Goal: Information Seeking & Learning: Compare options

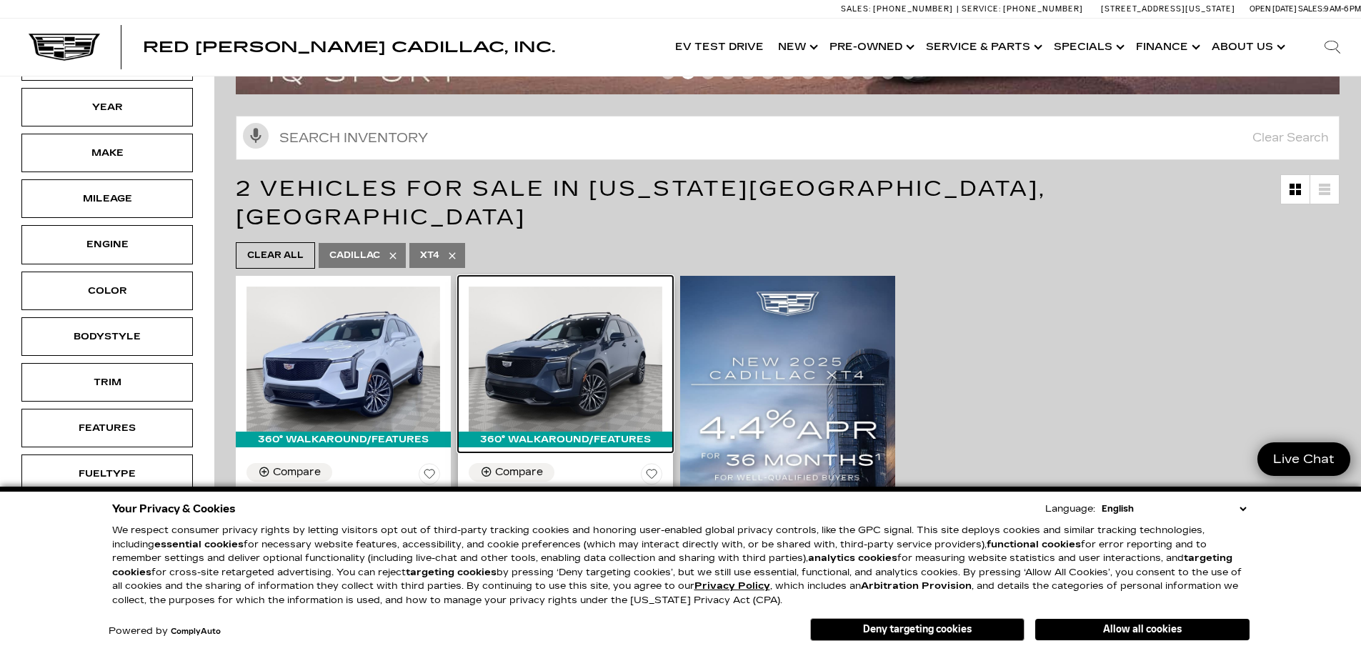
click at [551, 336] on img at bounding box center [566, 359] width 194 height 145
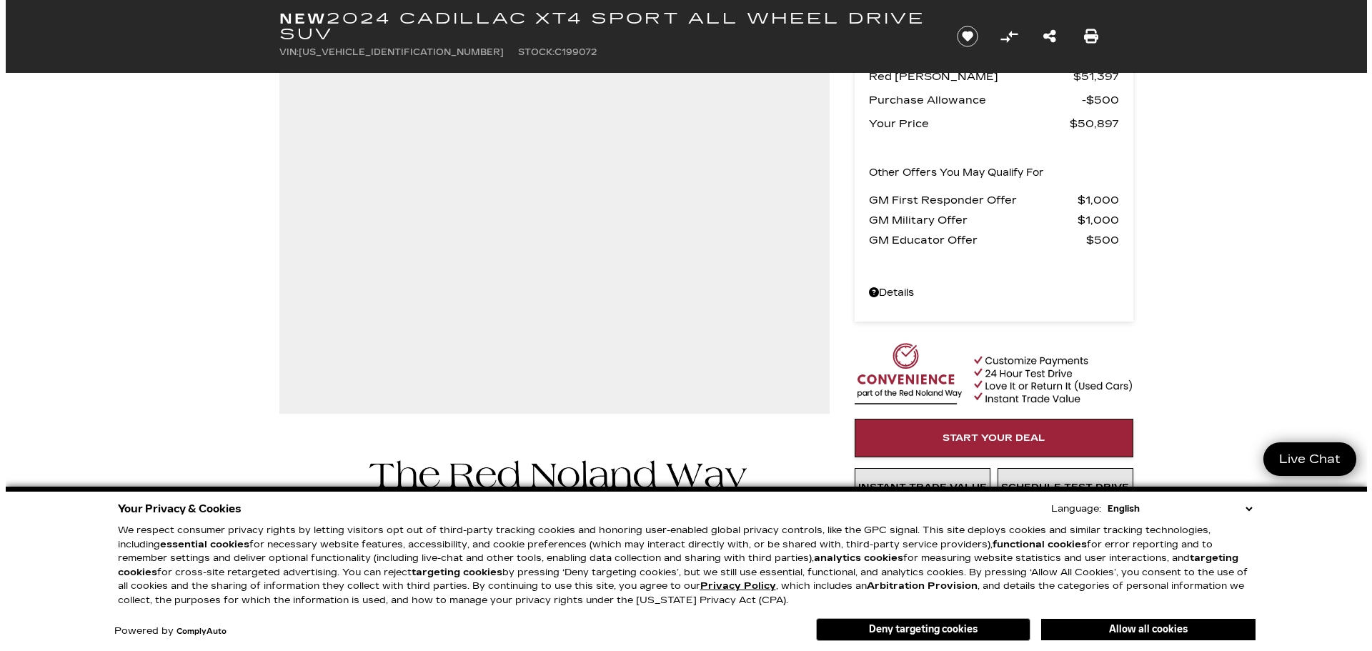
scroll to position [161, 0]
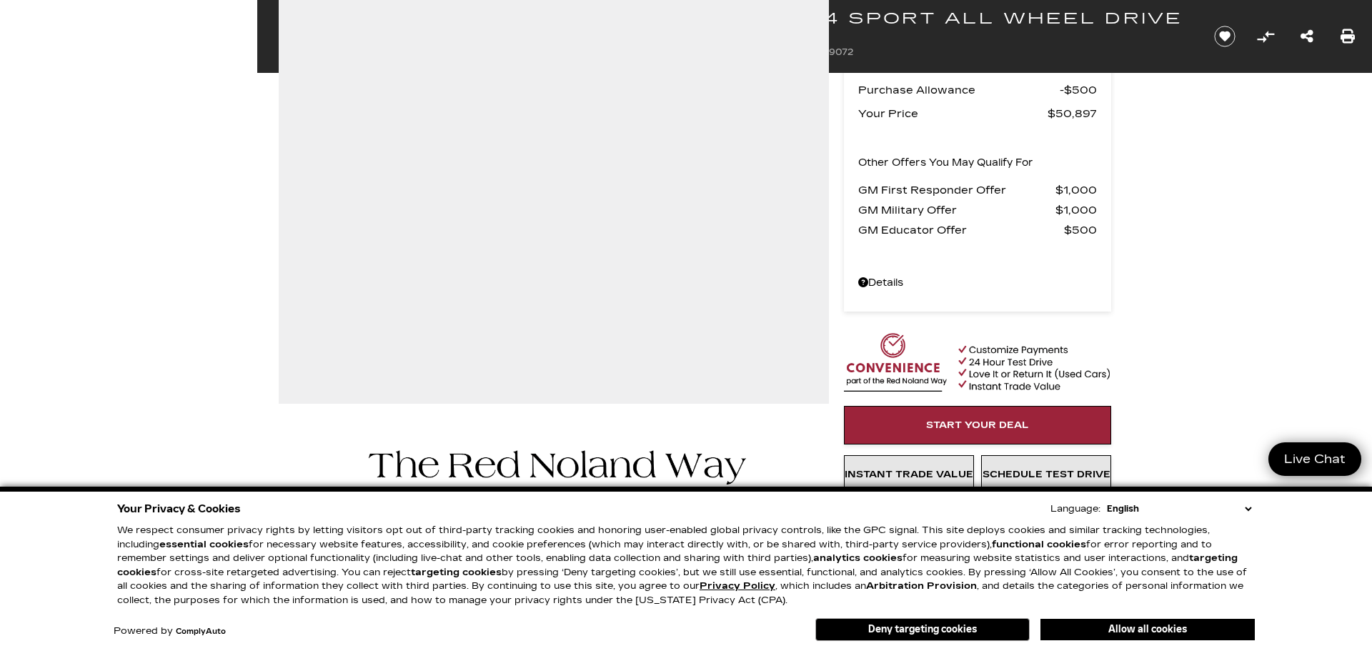
click at [1249, 509] on select "English Spanish / Español English / United Kingdom Korean / 한국어 Vietnamese / Ti…" at bounding box center [1179, 509] width 152 height 14
click at [1194, 622] on button "Allow all cookies" at bounding box center [1148, 629] width 214 height 21
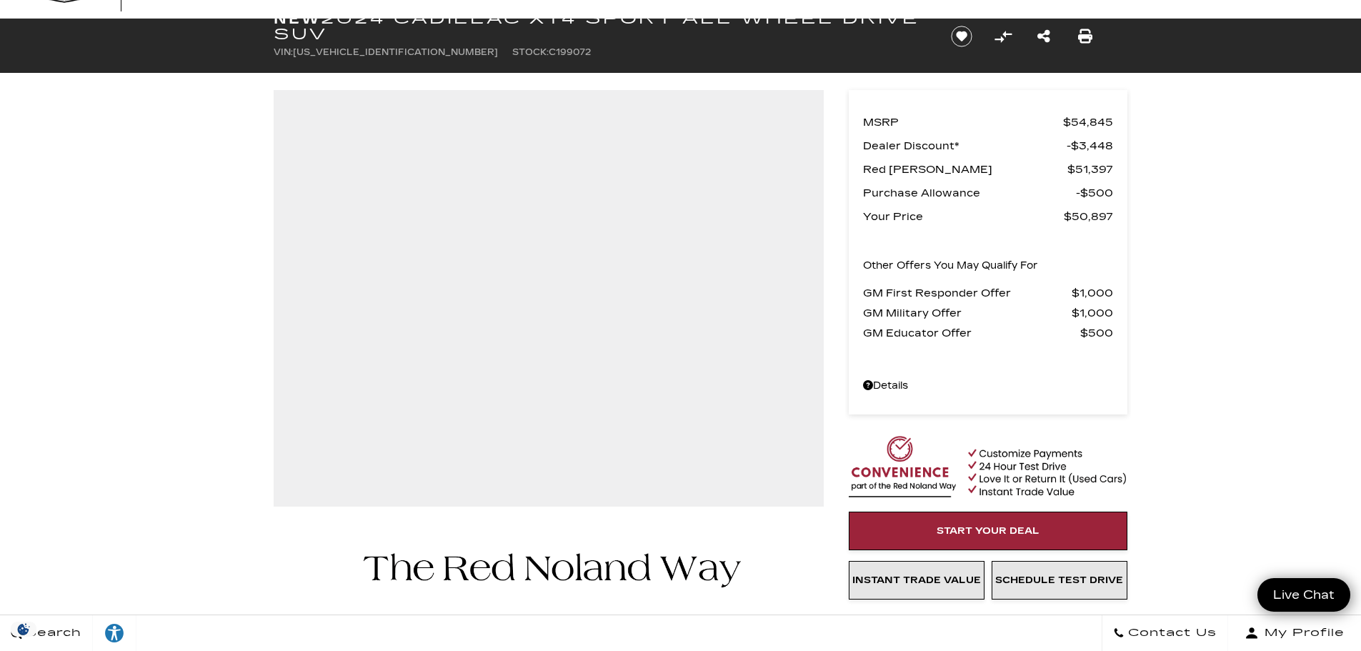
scroll to position [0, 0]
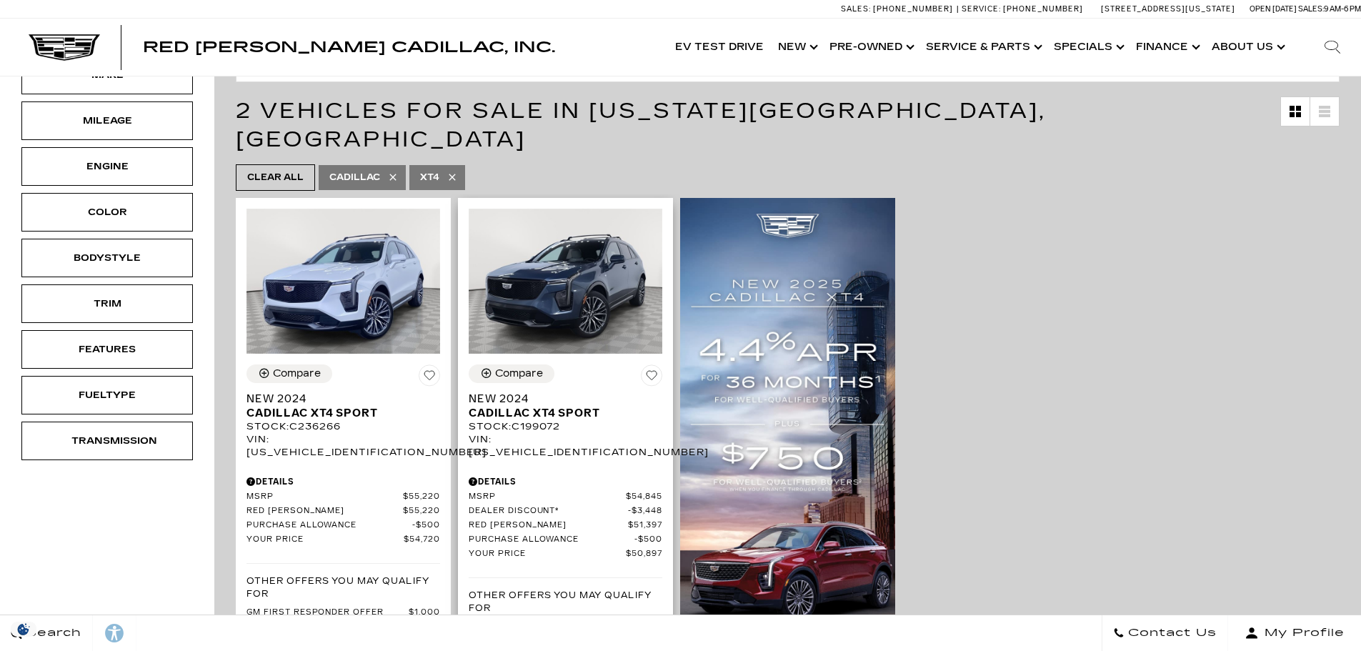
scroll to position [232, 0]
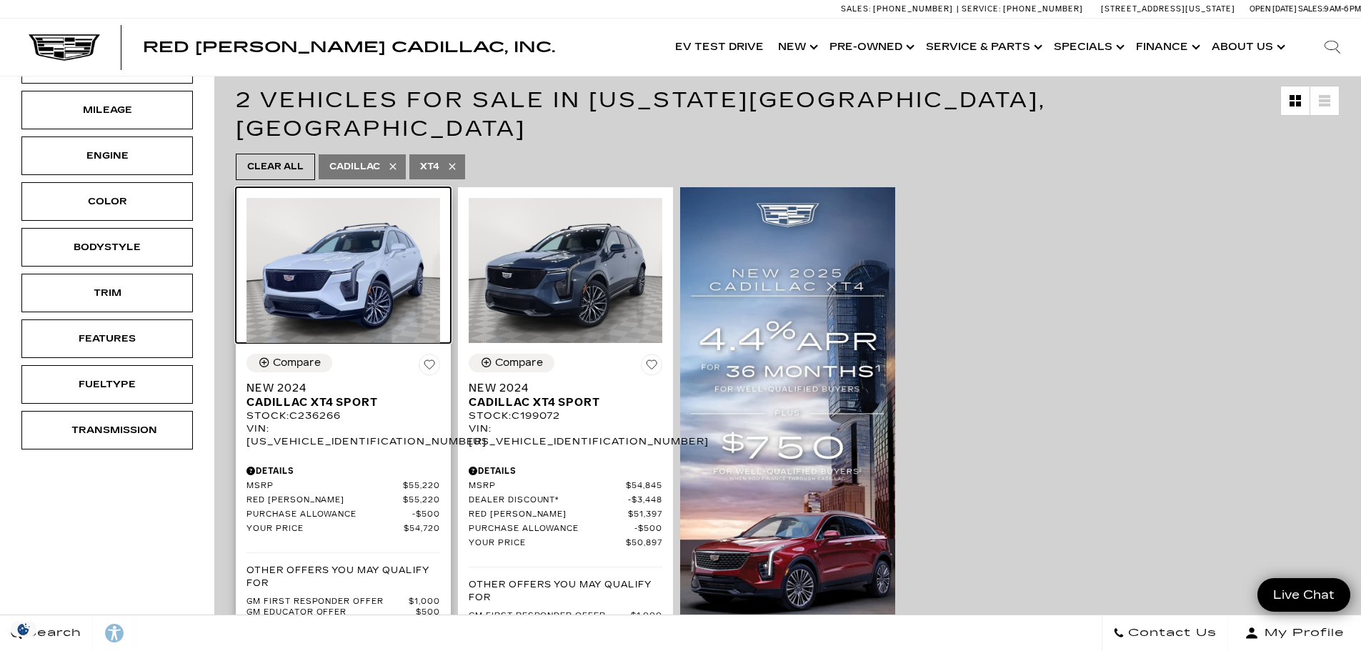
click at [387, 245] on img at bounding box center [344, 270] width 194 height 145
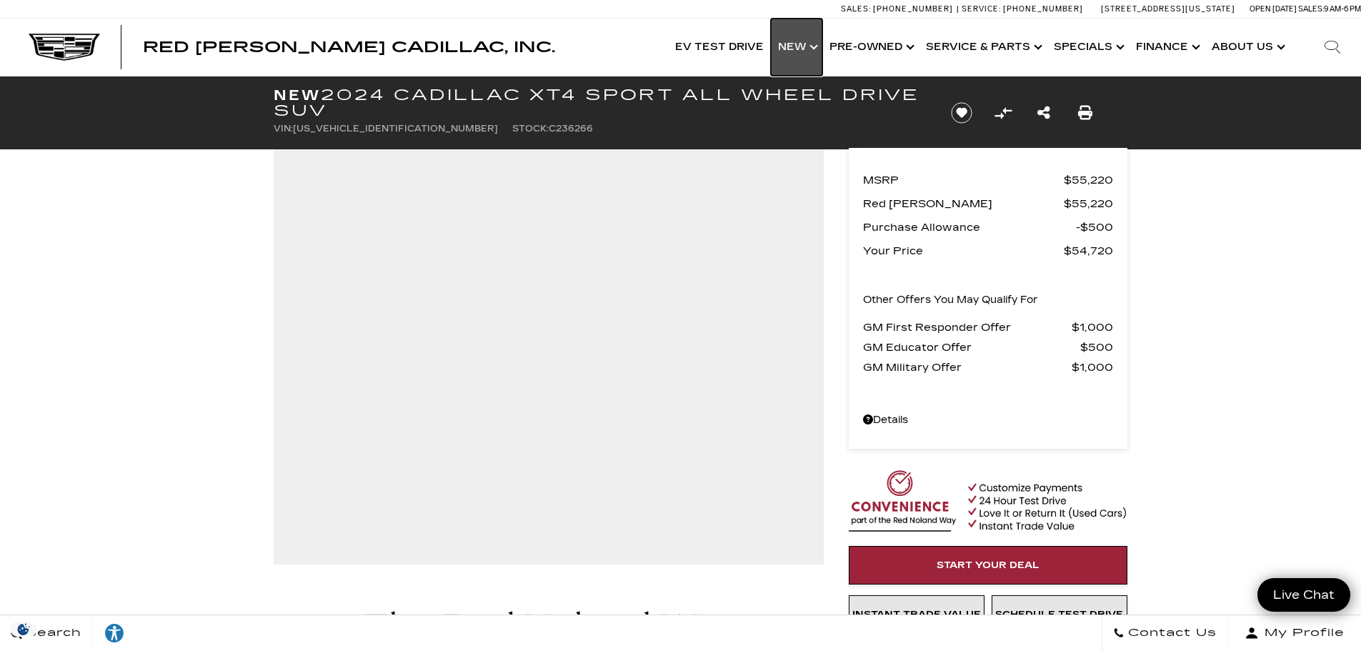
click at [800, 46] on link "Show New" at bounding box center [796, 47] width 51 height 57
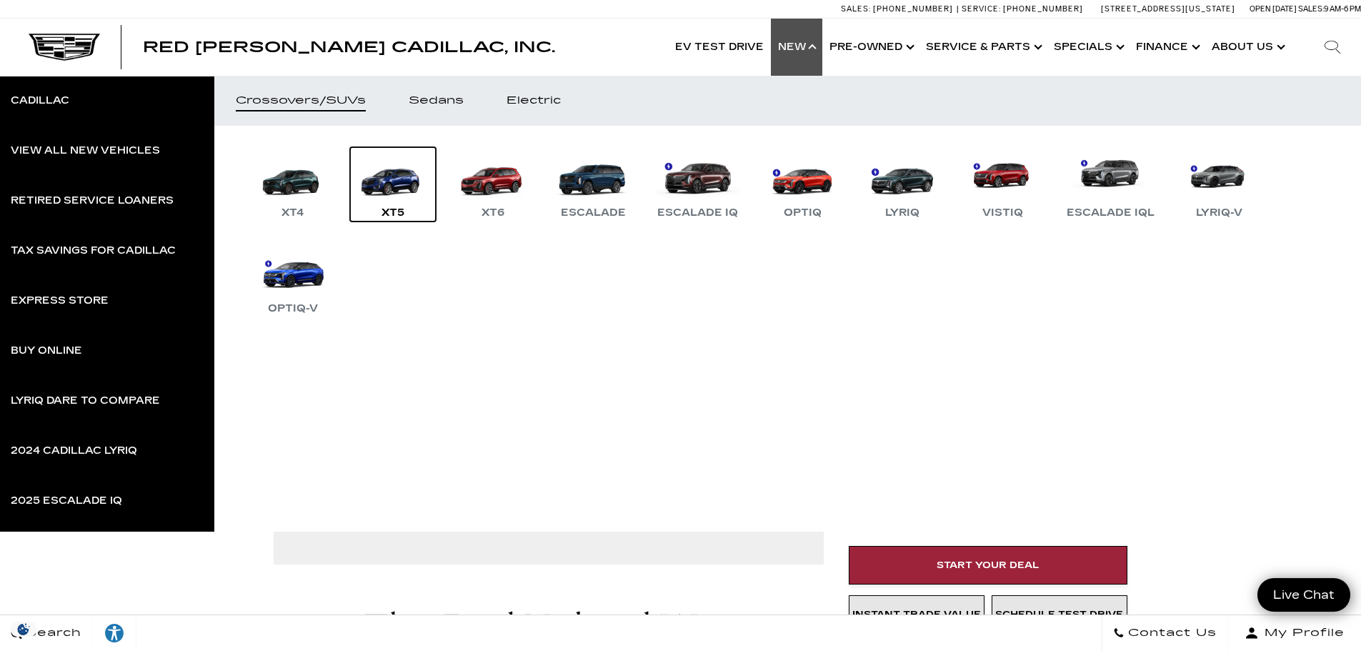
click at [393, 179] on link "XT5" at bounding box center [393, 184] width 86 height 74
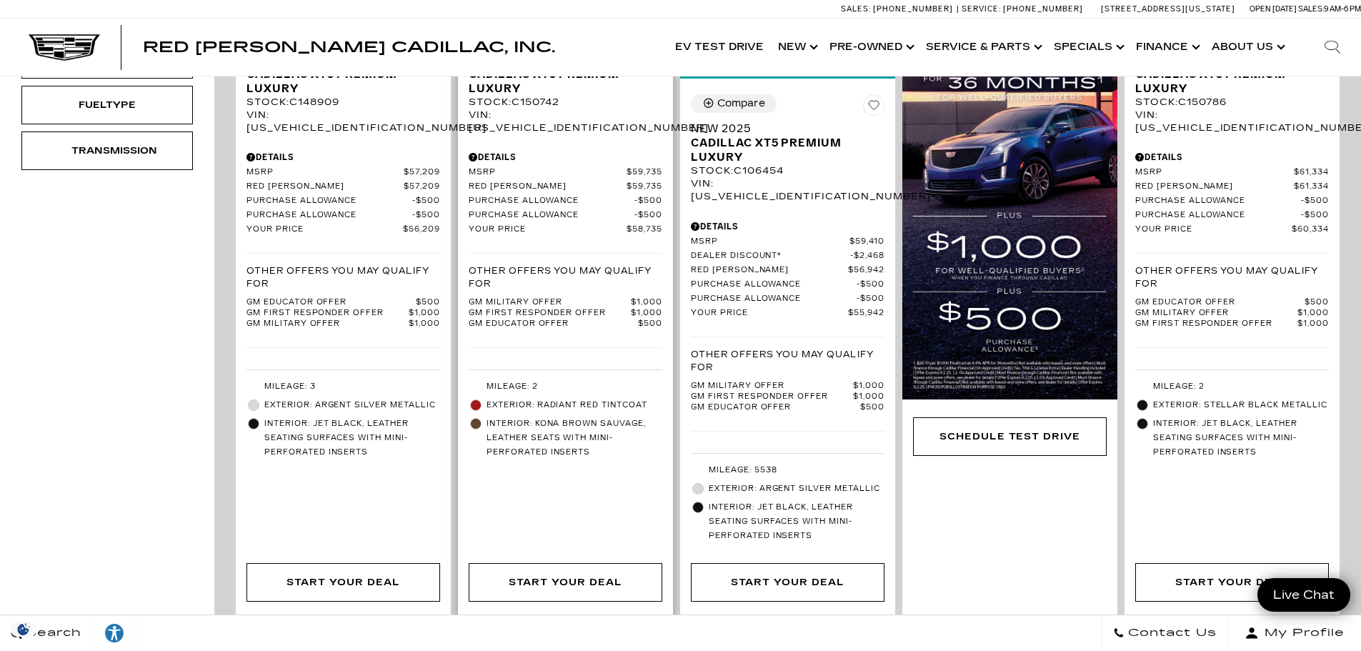
scroll to position [500, 0]
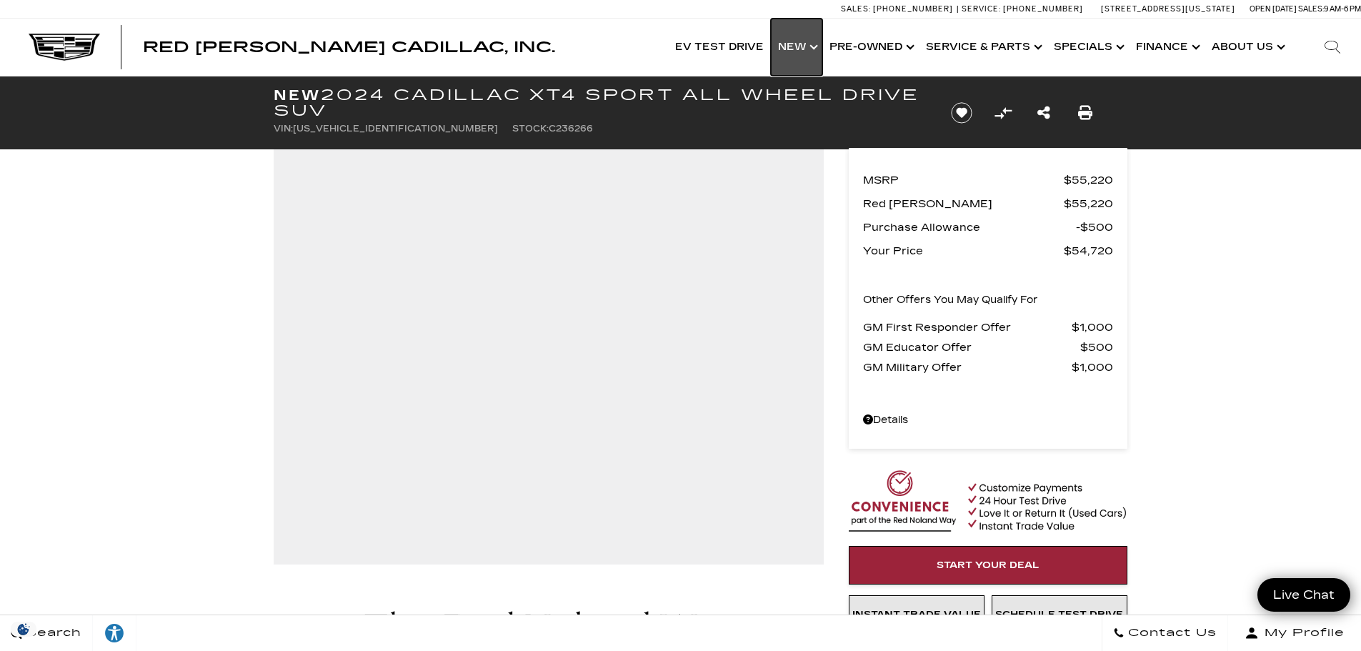
click at [806, 46] on link "Show New" at bounding box center [796, 47] width 51 height 57
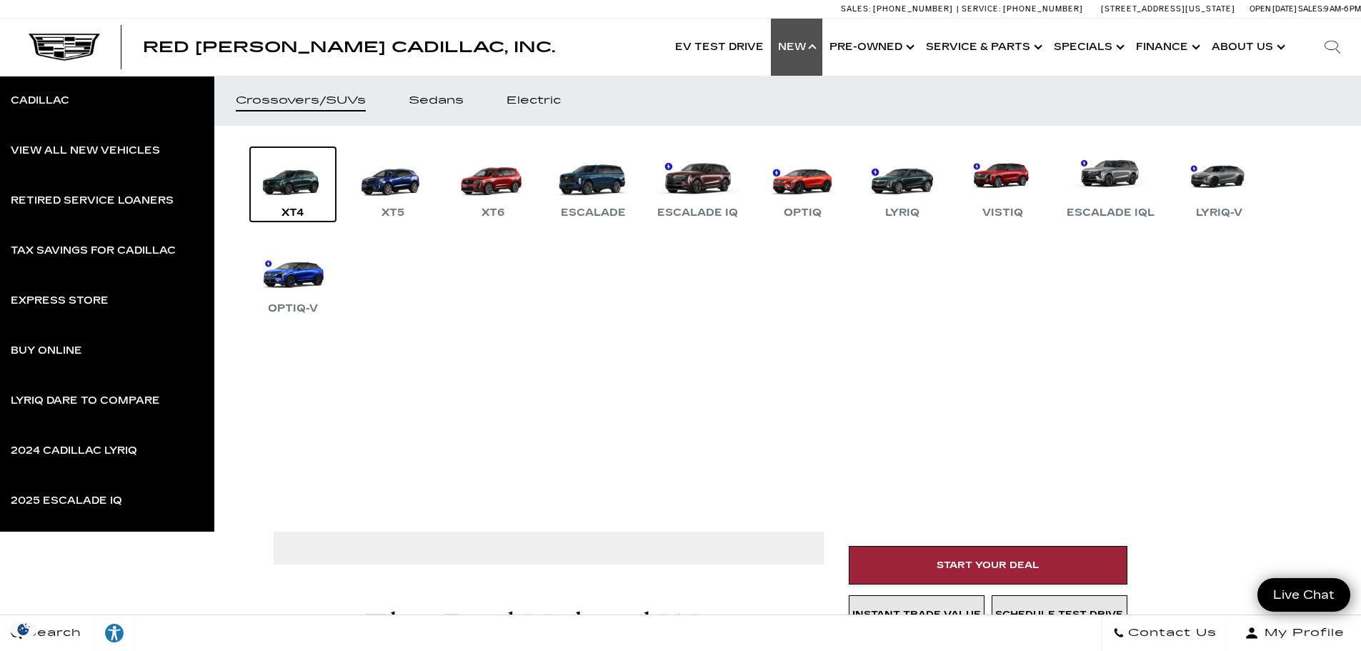
click at [287, 183] on link "XT4" at bounding box center [293, 184] width 86 height 74
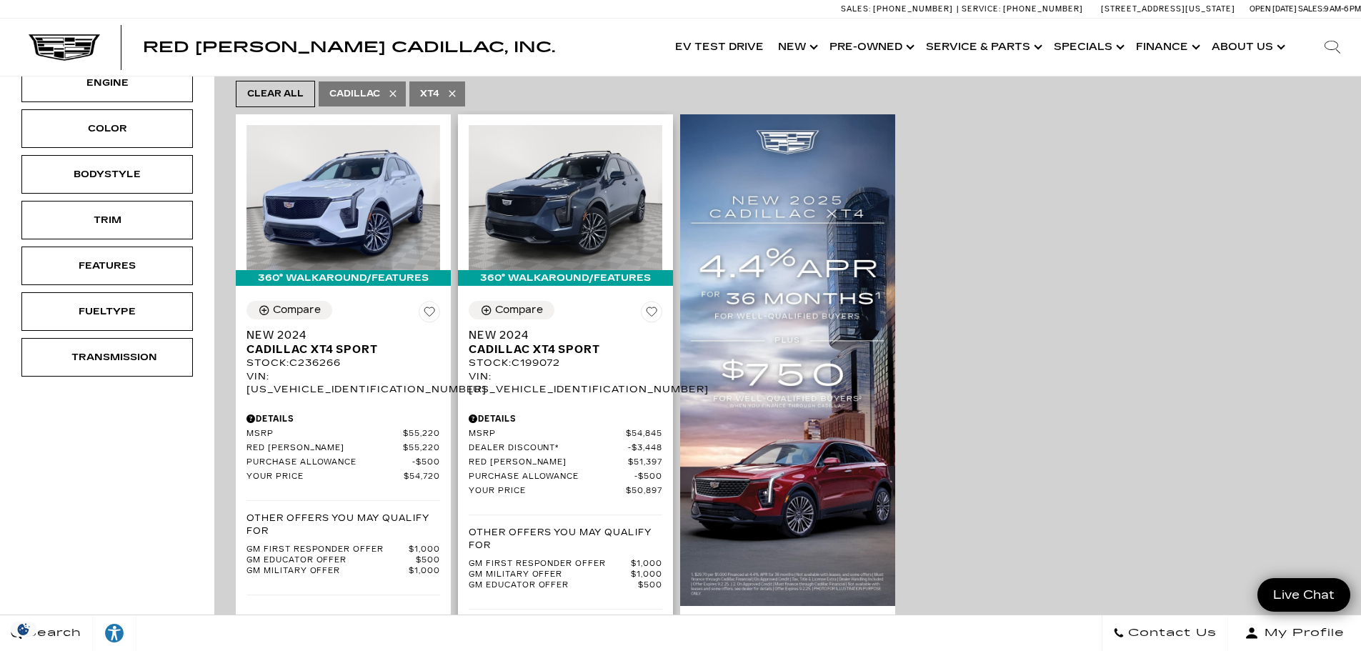
scroll to position [304, 0]
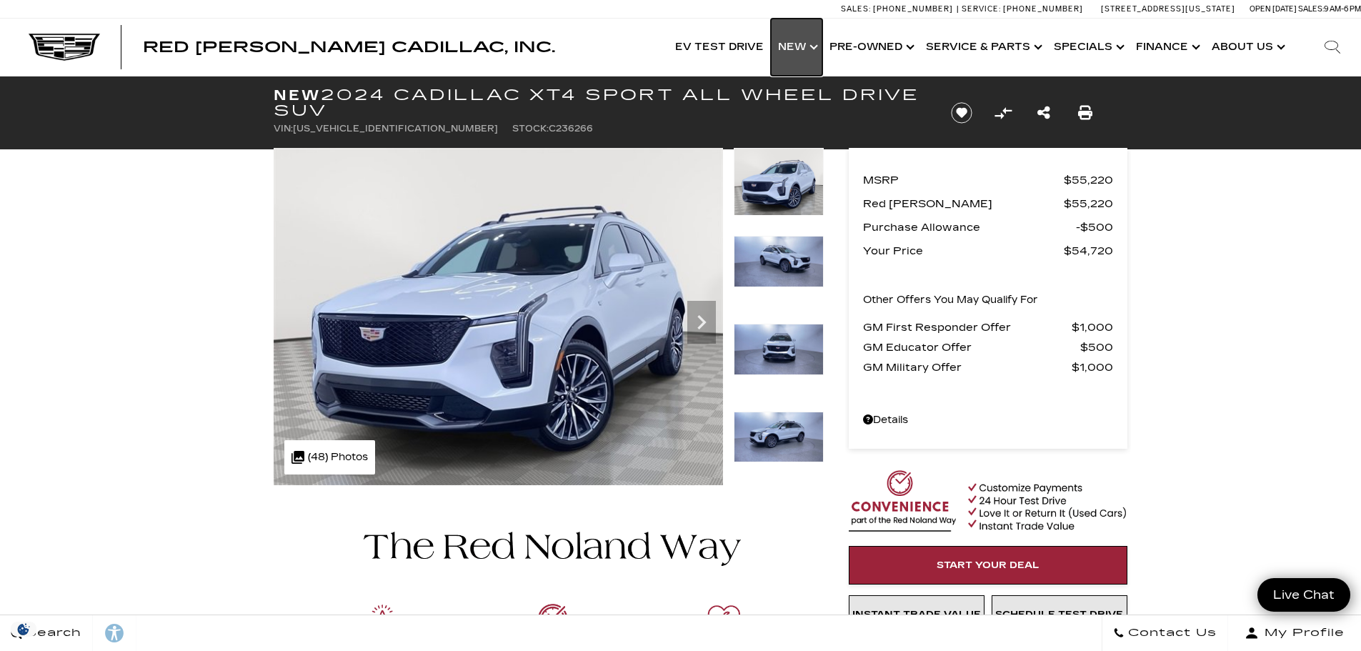
click at [813, 49] on link "Show New" at bounding box center [796, 47] width 51 height 57
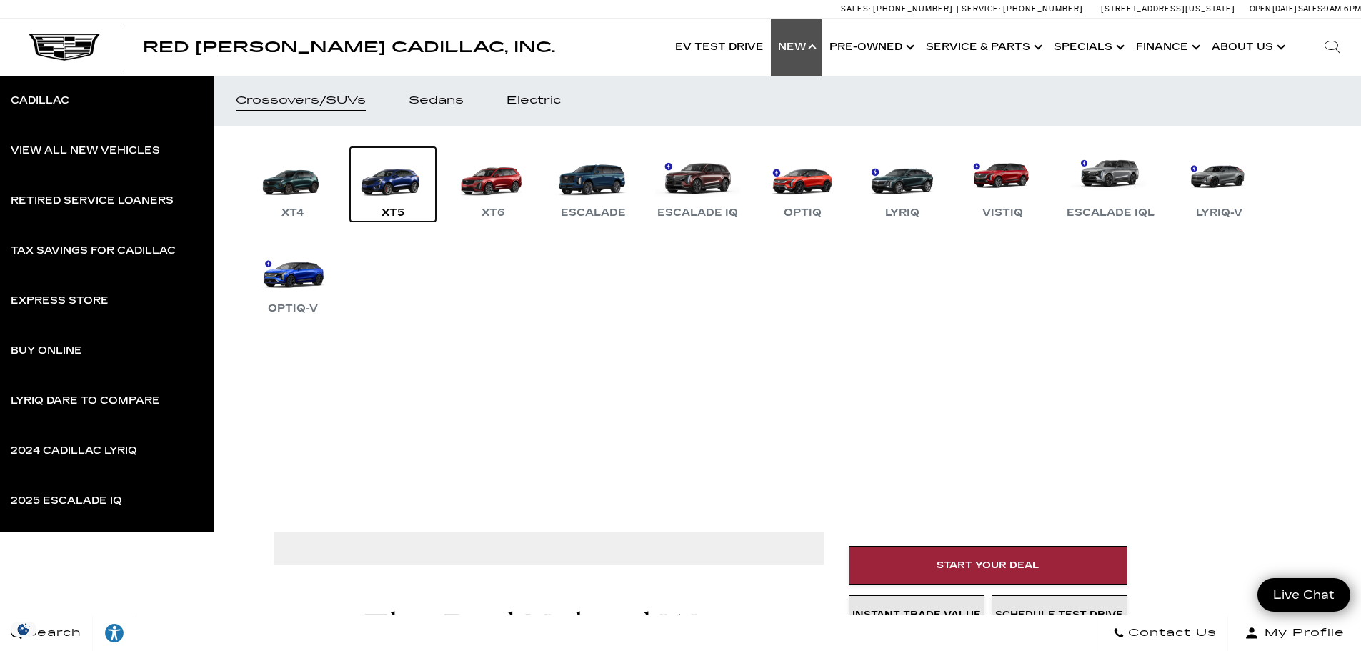
click at [392, 192] on link "XT5" at bounding box center [393, 184] width 86 height 74
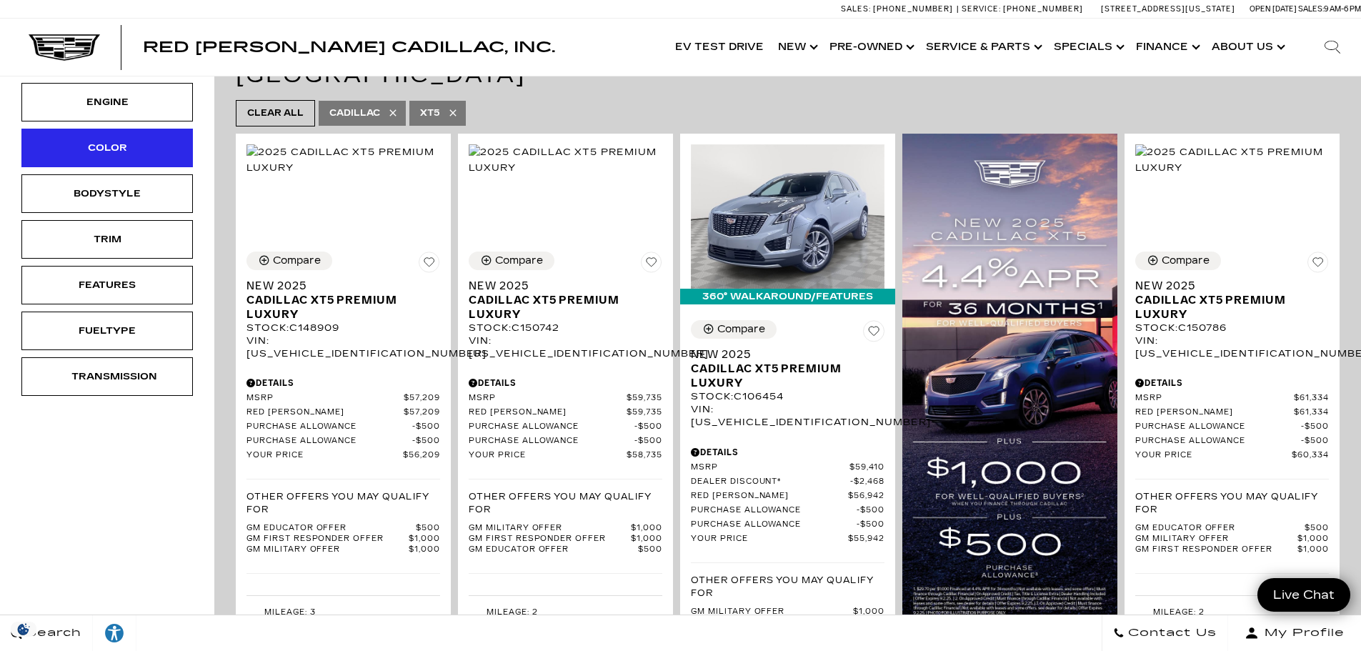
click at [126, 154] on div "Color" at bounding box center [106, 148] width 71 height 16
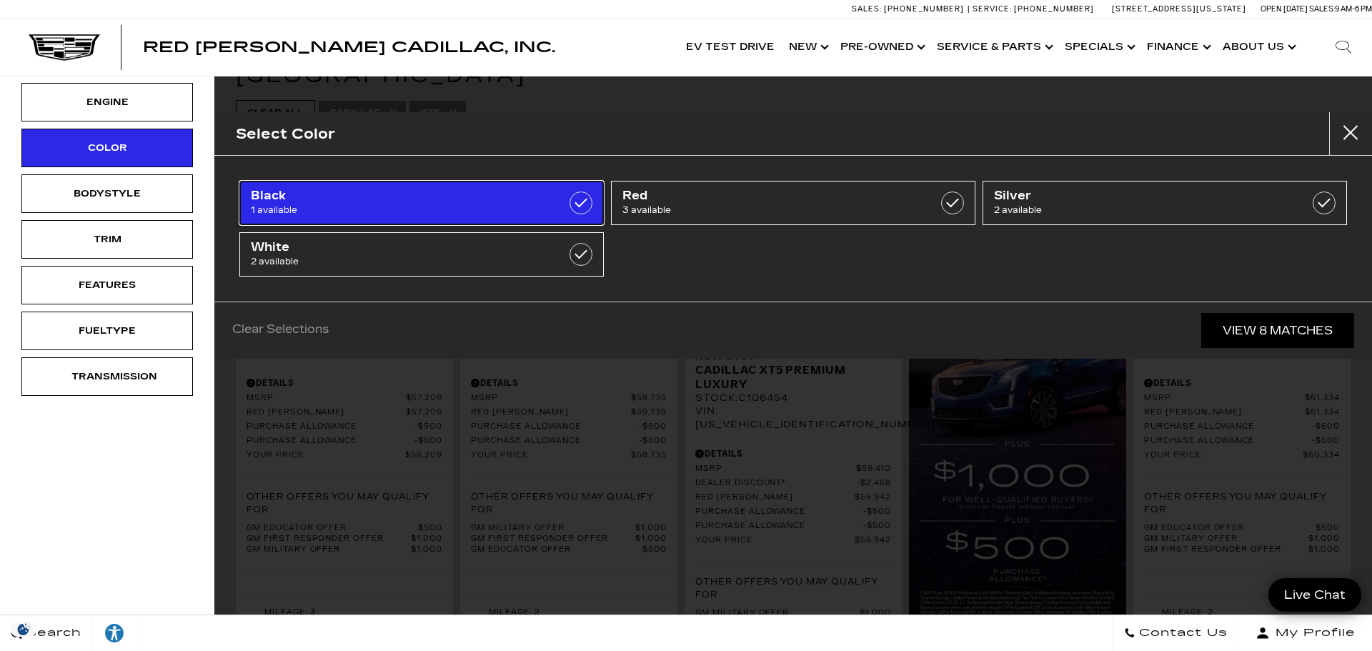
click at [458, 207] on span "1 available" at bounding box center [396, 210] width 290 height 14
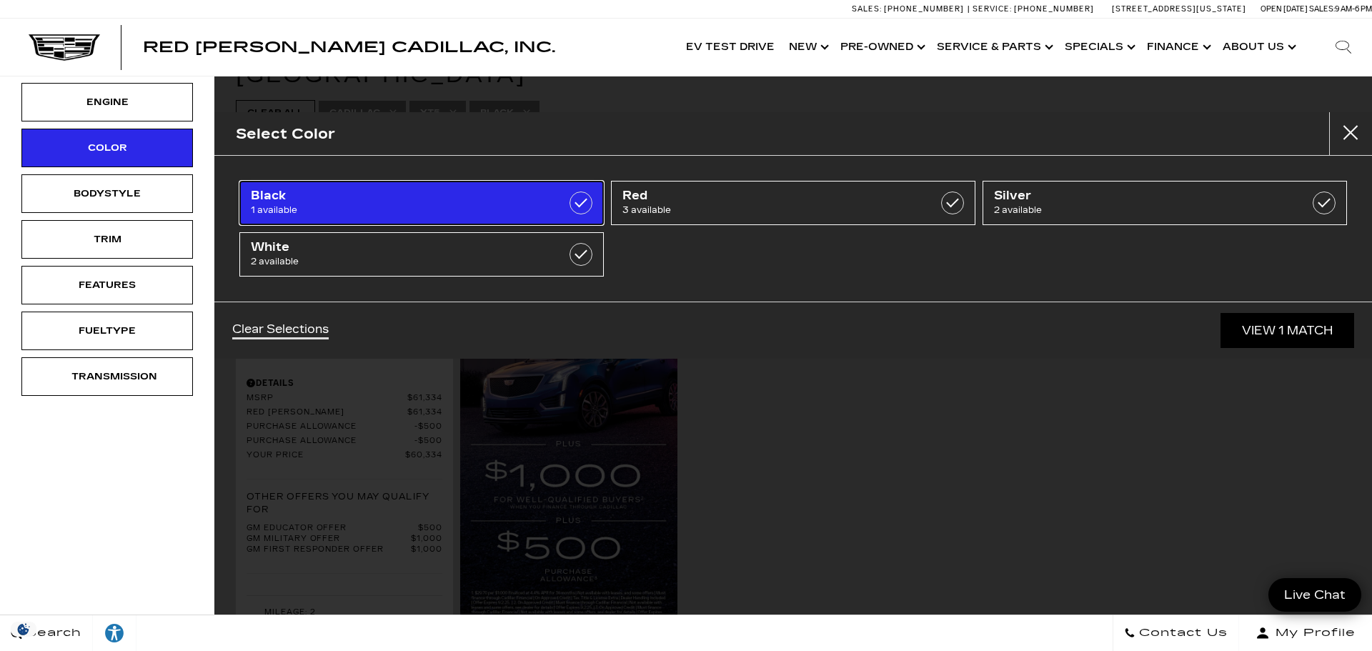
type input "$60,334"
checkbox input "true"
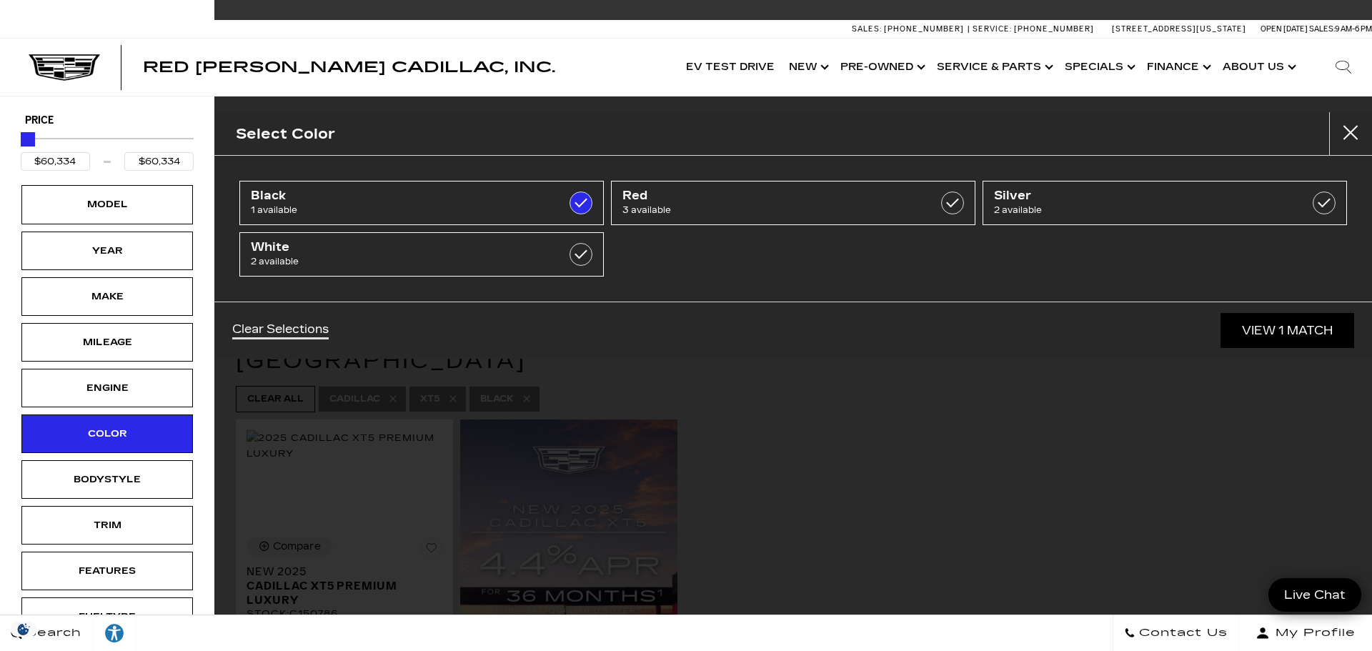
click at [660, 355] on div "Clear Selections View 1 Match" at bounding box center [793, 330] width 1158 height 57
click at [1299, 337] on link "View 1 Match" at bounding box center [1288, 330] width 134 height 35
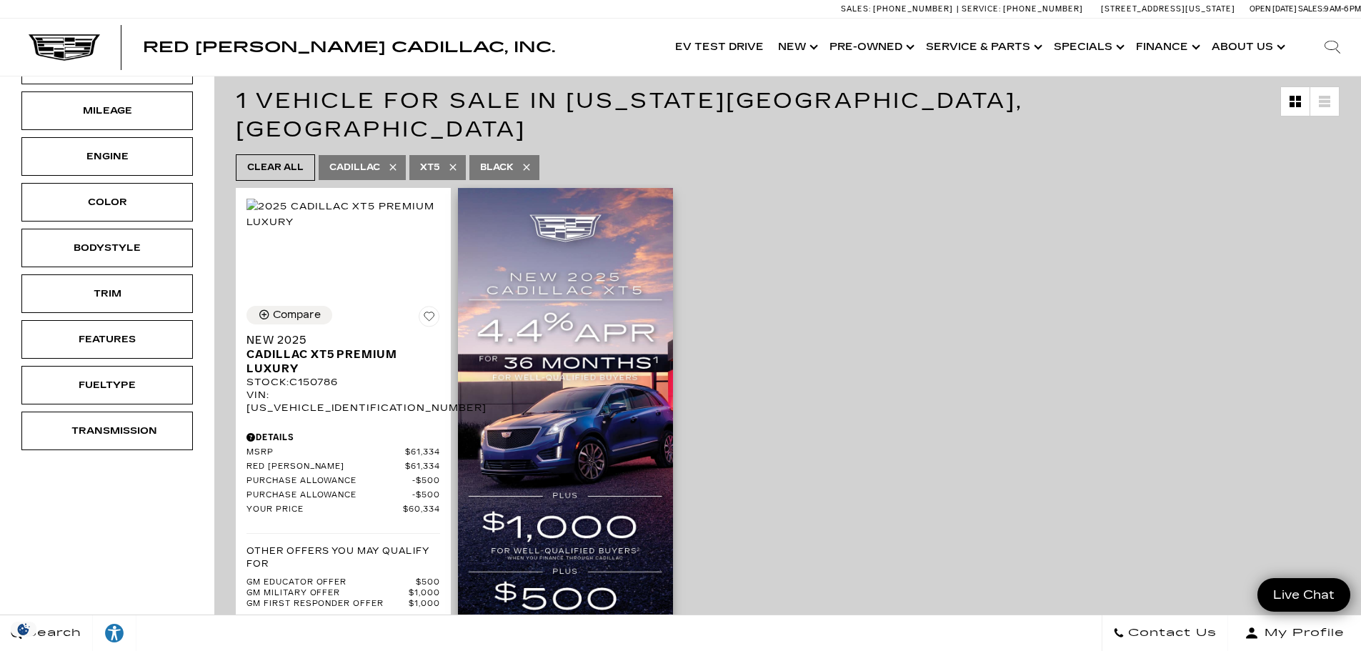
scroll to position [232, 0]
click at [359, 229] on img at bounding box center [344, 213] width 194 height 31
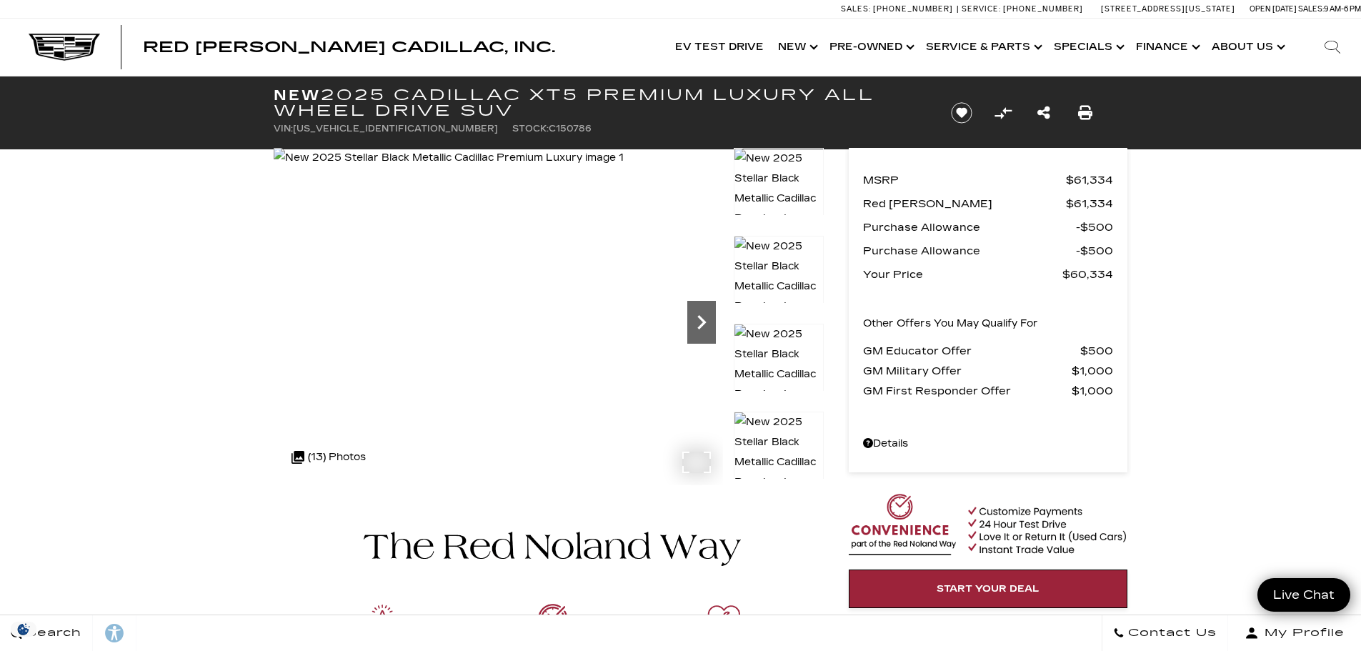
click at [700, 324] on icon "Next" at bounding box center [702, 322] width 29 height 29
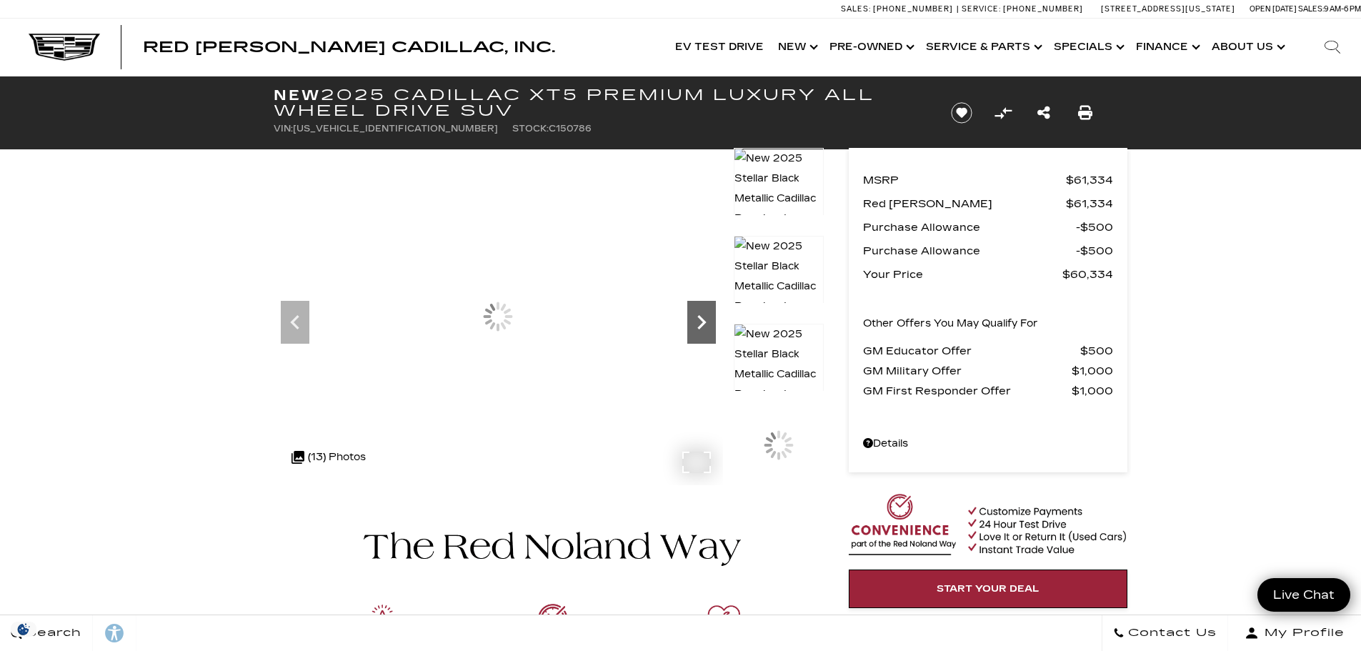
click at [700, 324] on icon "Next" at bounding box center [702, 322] width 29 height 29
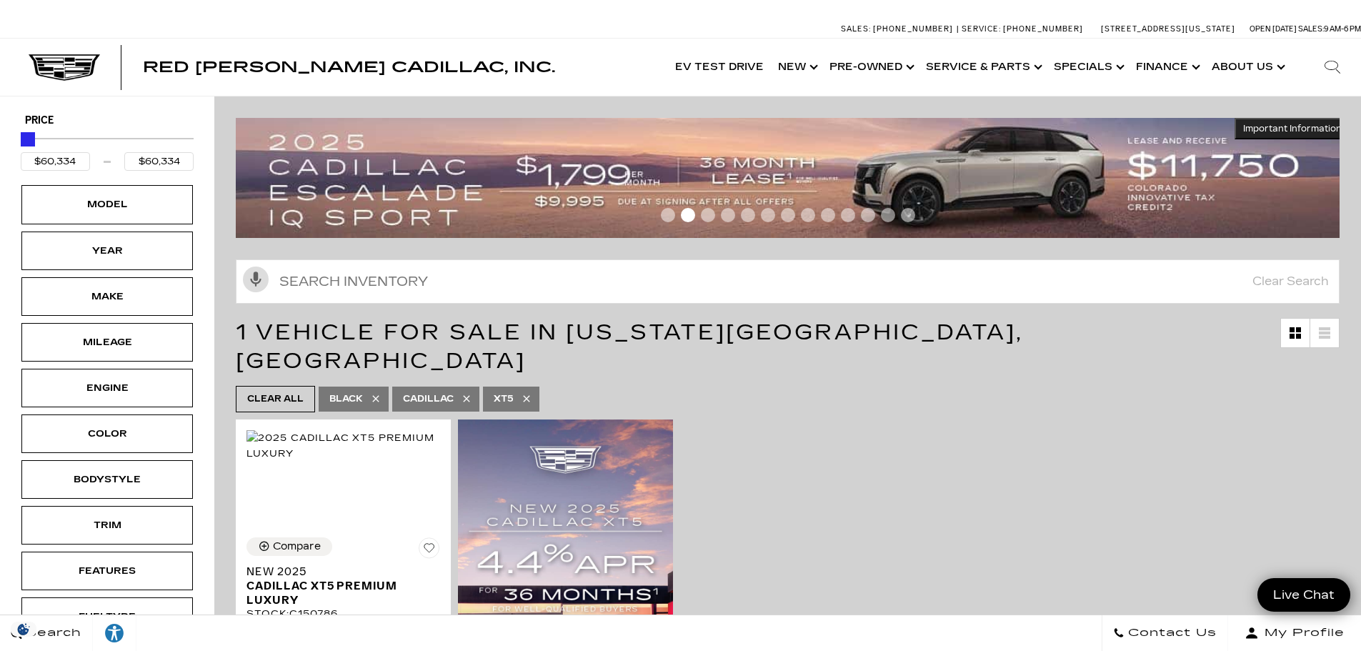
scroll to position [95, 0]
